Goal: Information Seeking & Learning: Learn about a topic

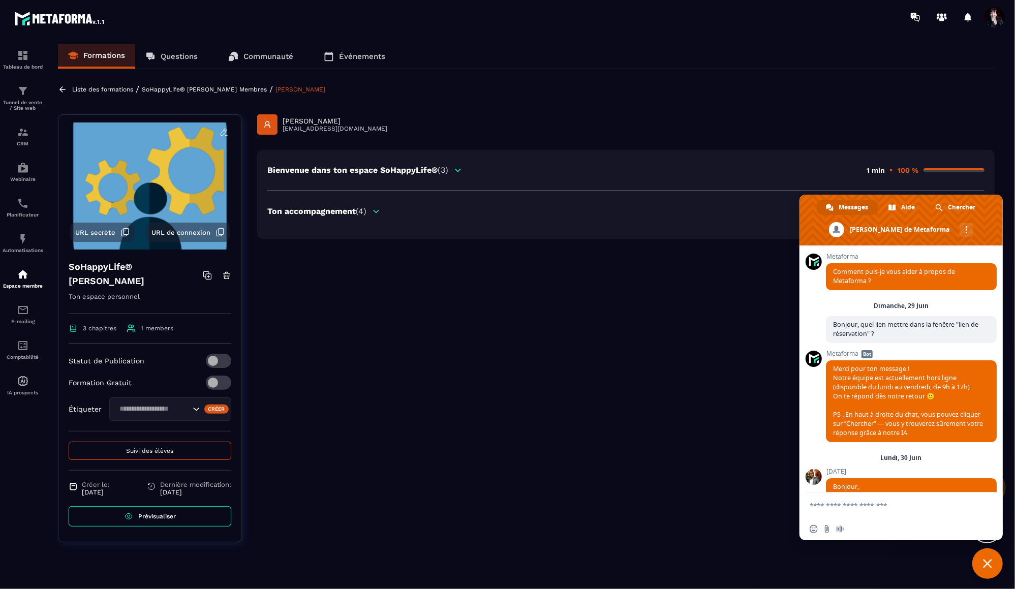
scroll to position [10160, 0]
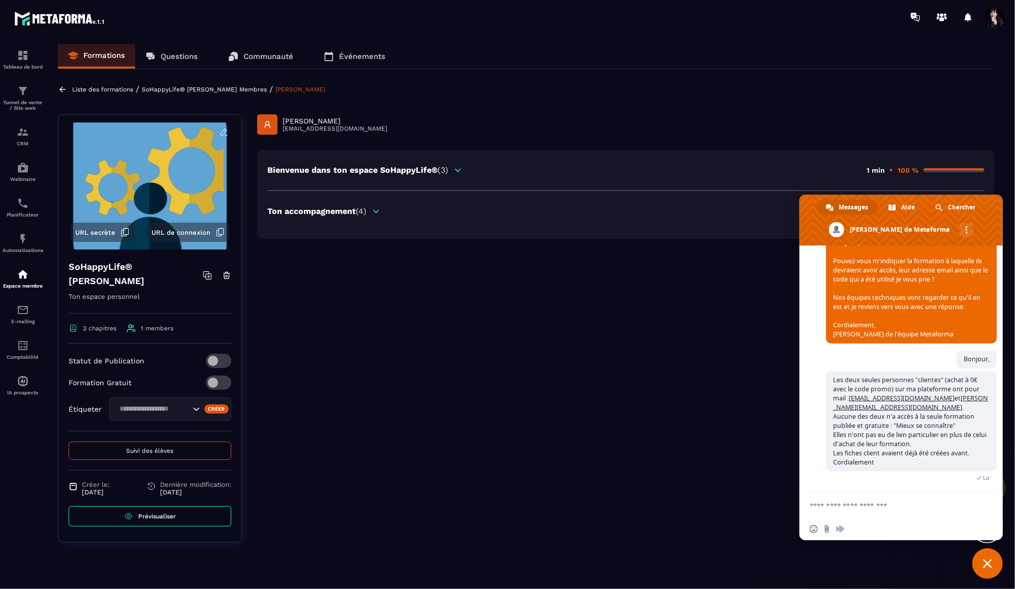
click at [87, 88] on p "Liste des formations" at bounding box center [102, 89] width 61 height 7
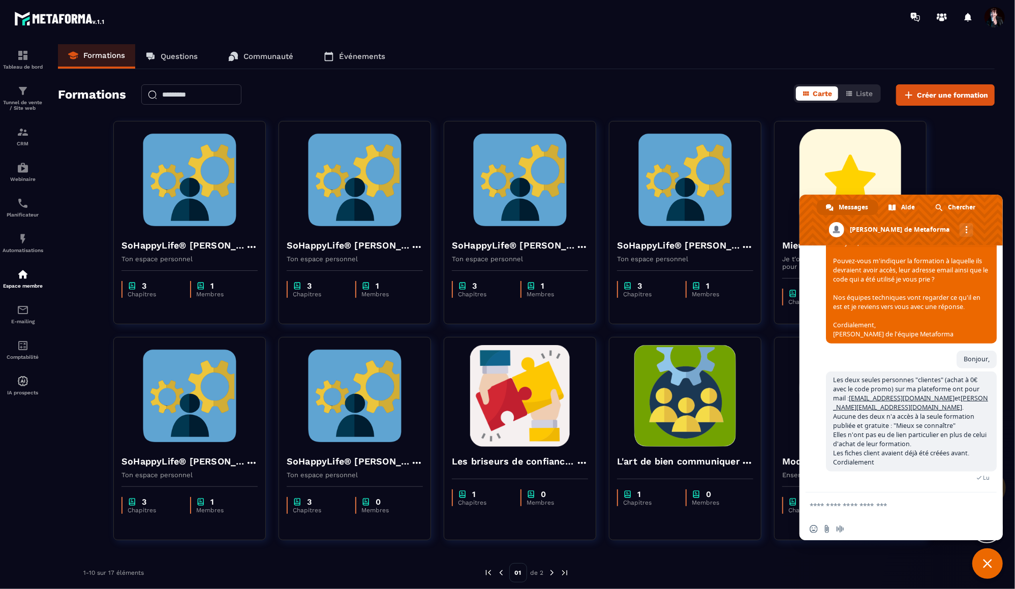
click at [984, 565] on span "Fermer le chat" at bounding box center [987, 563] width 9 height 9
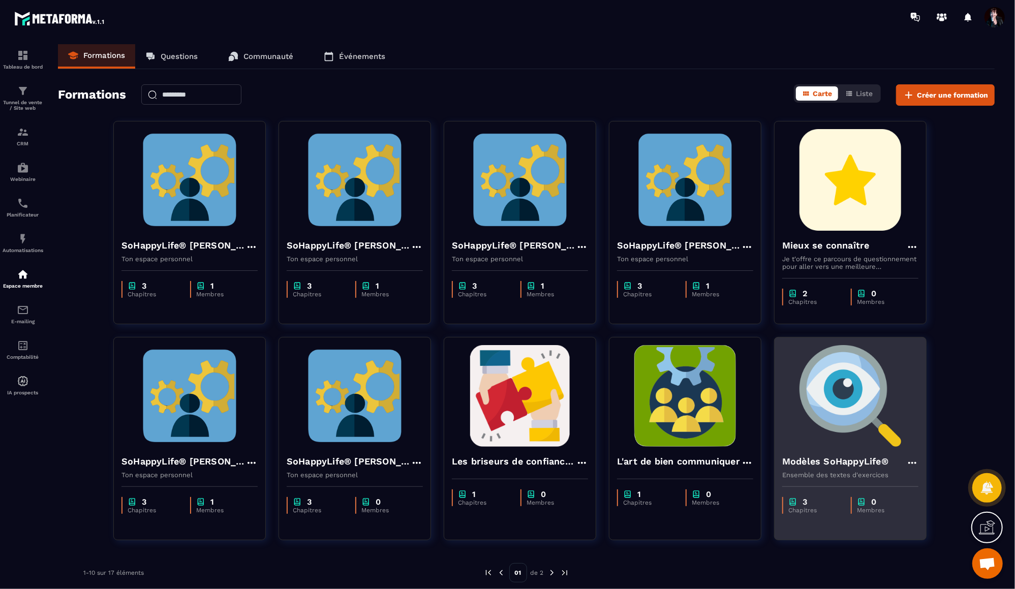
click at [848, 406] on img at bounding box center [851, 396] width 136 height 102
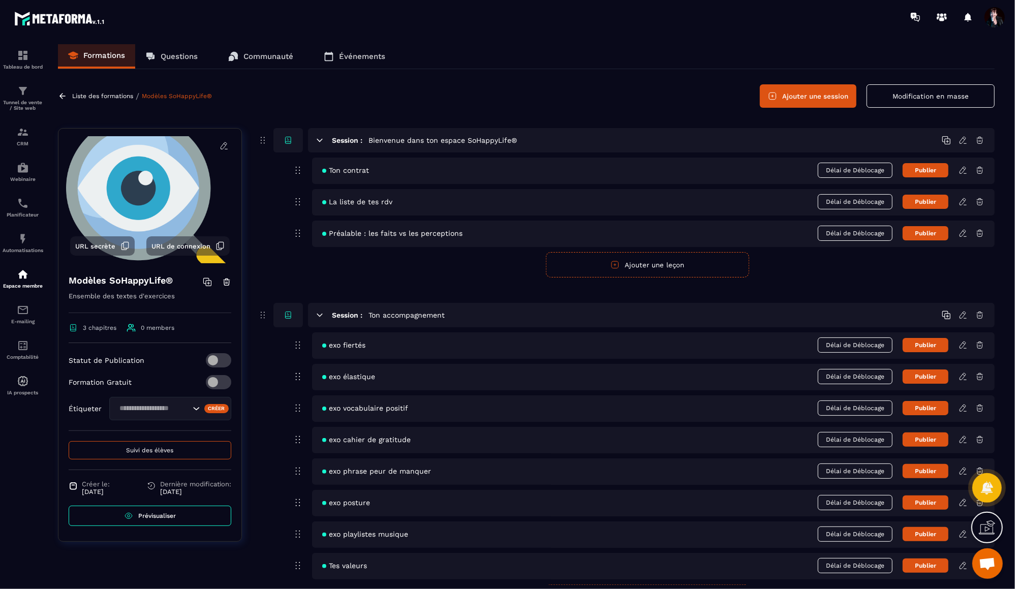
click at [964, 377] on icon at bounding box center [963, 376] width 9 height 9
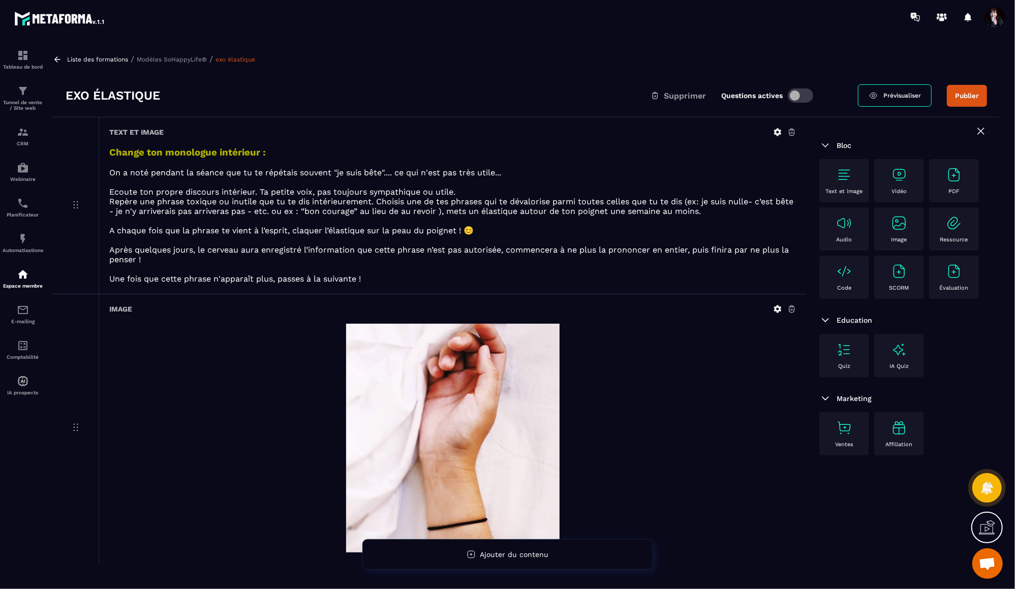
click at [779, 132] on icon at bounding box center [777, 132] width 9 height 9
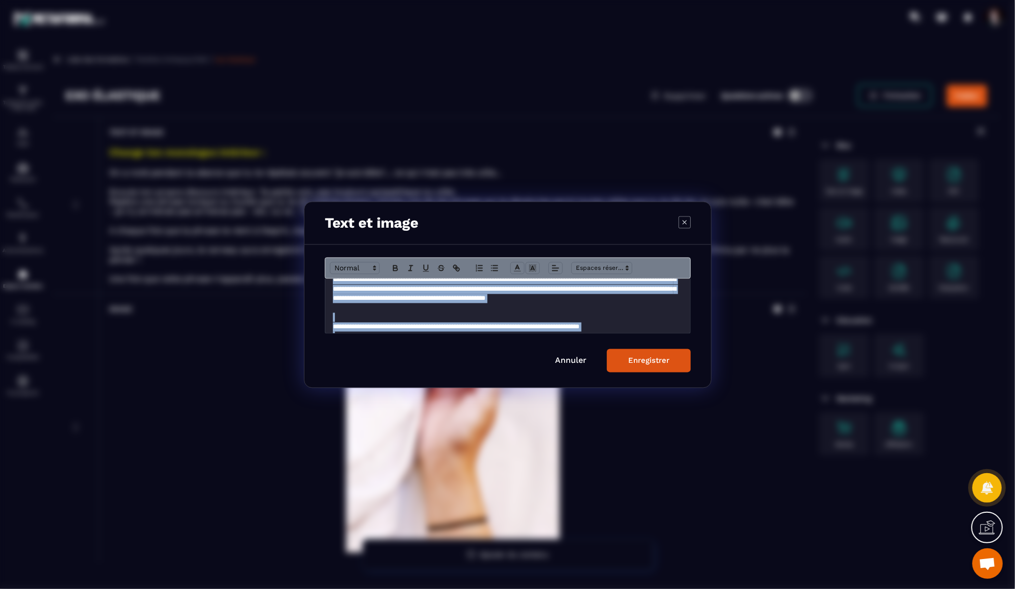
scroll to position [109, 0]
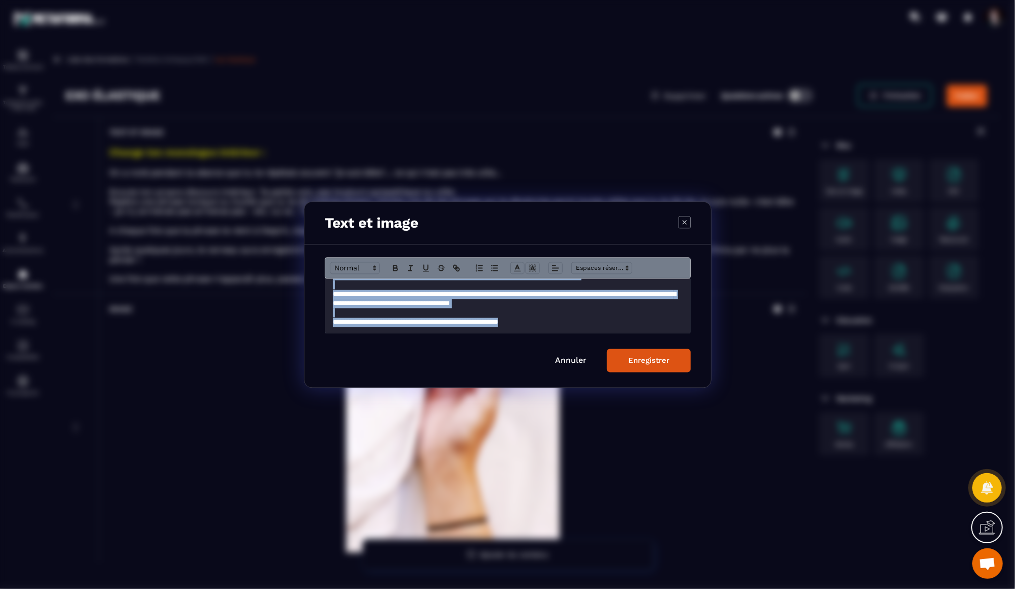
drag, startPoint x: 331, startPoint y: 289, endPoint x: 369, endPoint y: 361, distance: 81.0
click at [369, 362] on form "**********" at bounding box center [508, 314] width 366 height 115
copy div "**********"
click at [570, 364] on link "Annuler" at bounding box center [571, 360] width 32 height 10
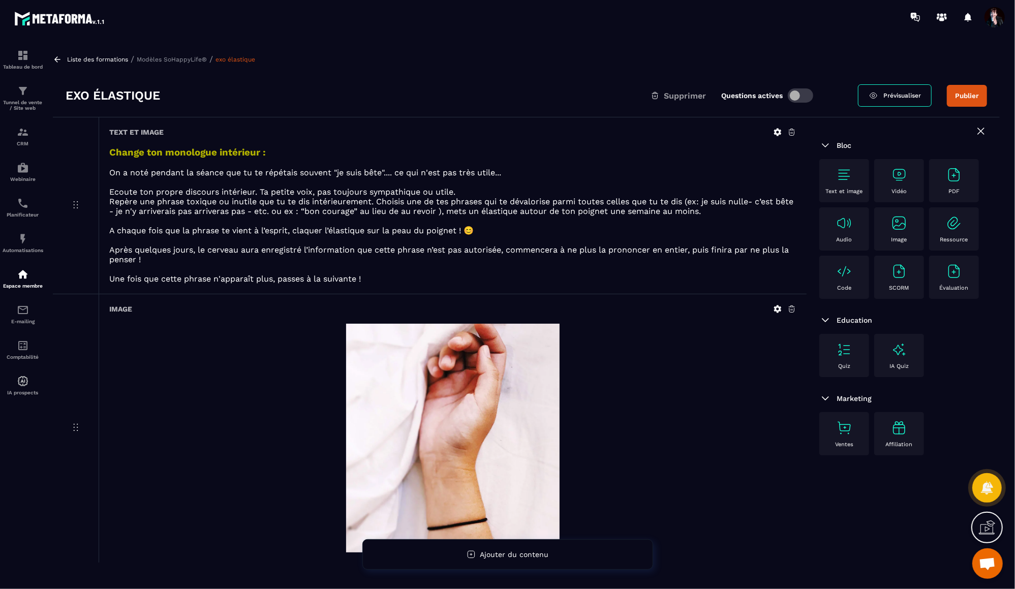
scroll to position [0, 0]
